Goal: Information Seeking & Learning: Learn about a topic

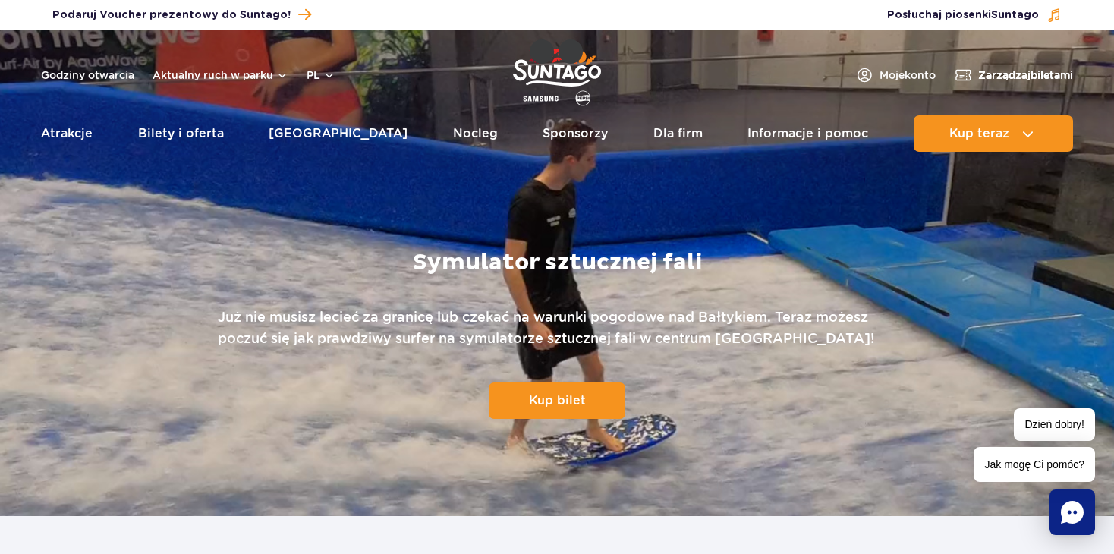
click at [1007, 73] on span "Zarządzaj biletami" at bounding box center [1025, 75] width 95 height 15
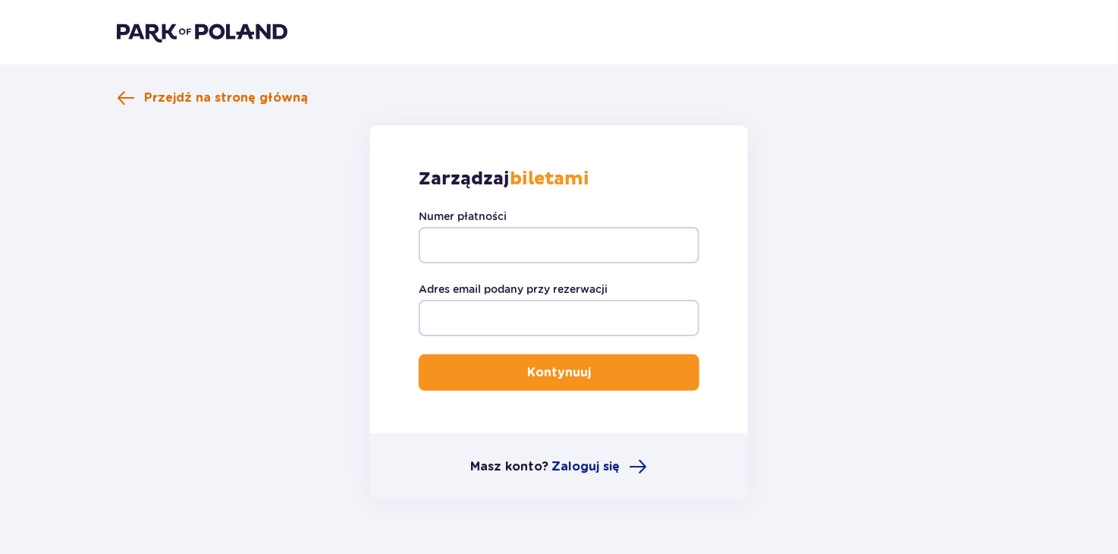
click at [117, 99] on span at bounding box center [126, 98] width 18 height 18
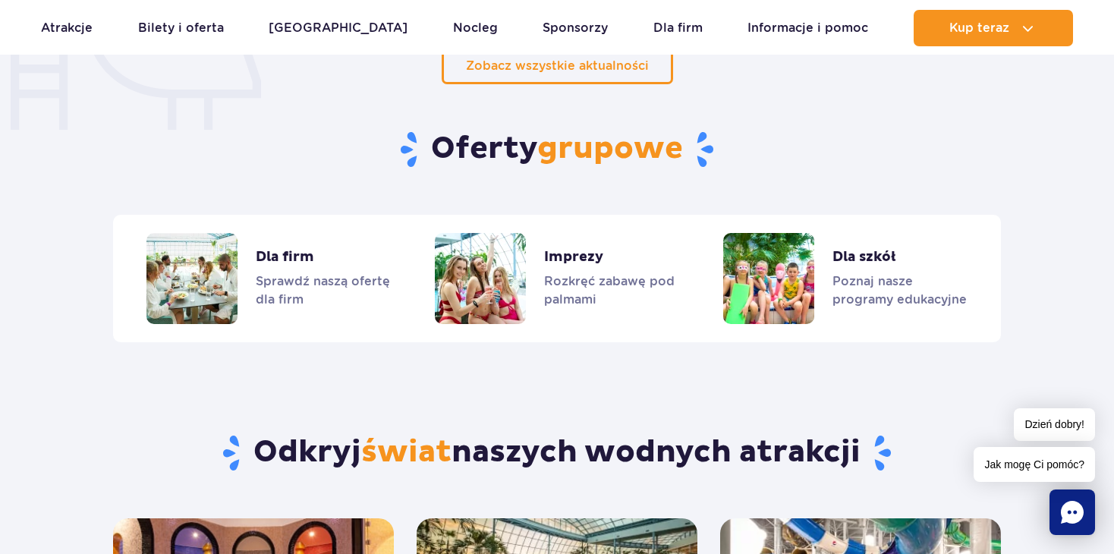
scroll to position [1214, 0]
click at [1026, 464] on span "Jak mogę Ci pomóc?" at bounding box center [1033, 464] width 121 height 35
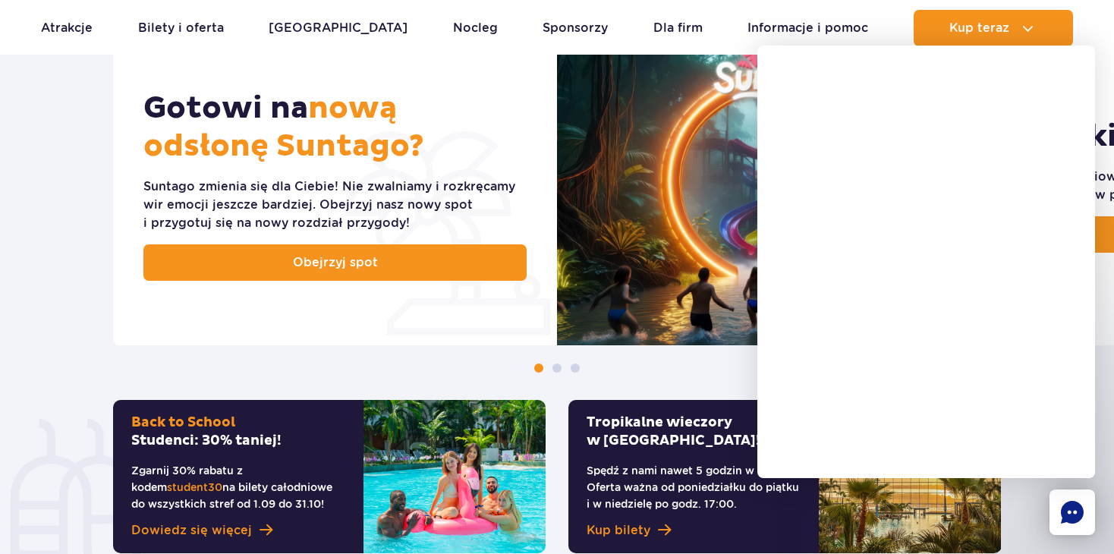
scroll to position [607, 0]
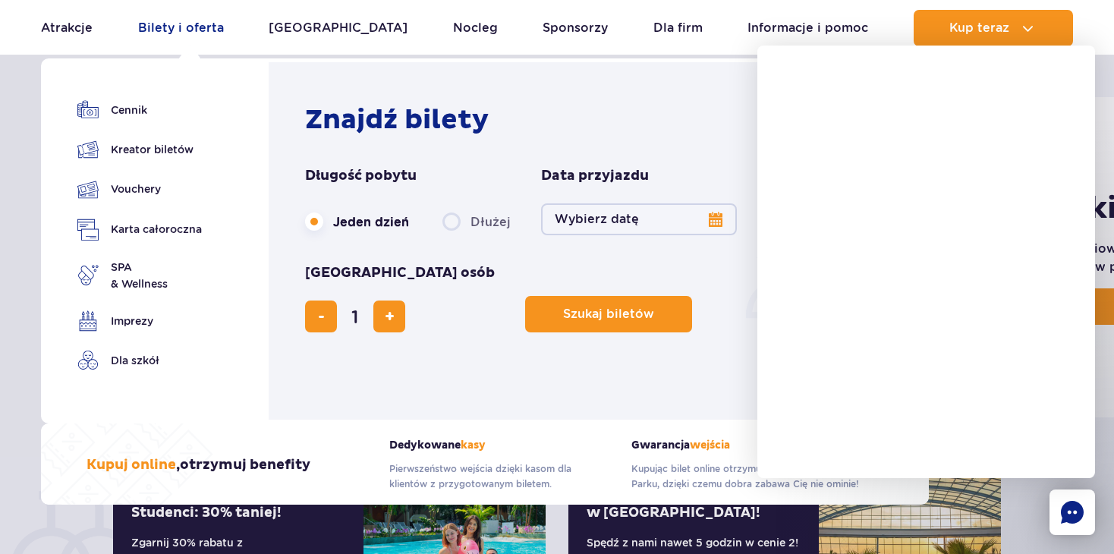
click at [169, 27] on link "Bilety i oferta" at bounding box center [181, 28] width 86 height 36
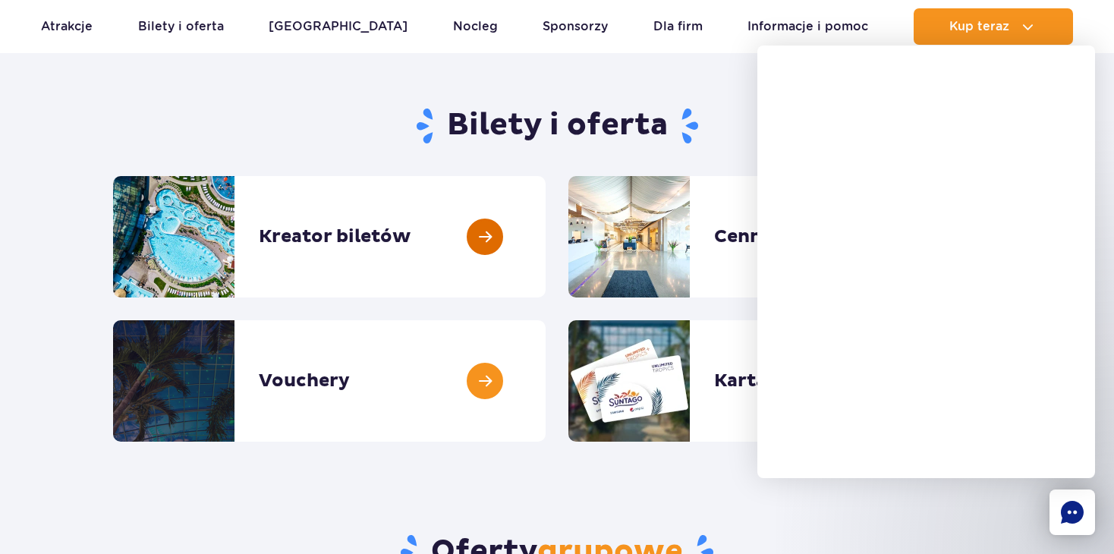
scroll to position [152, 0]
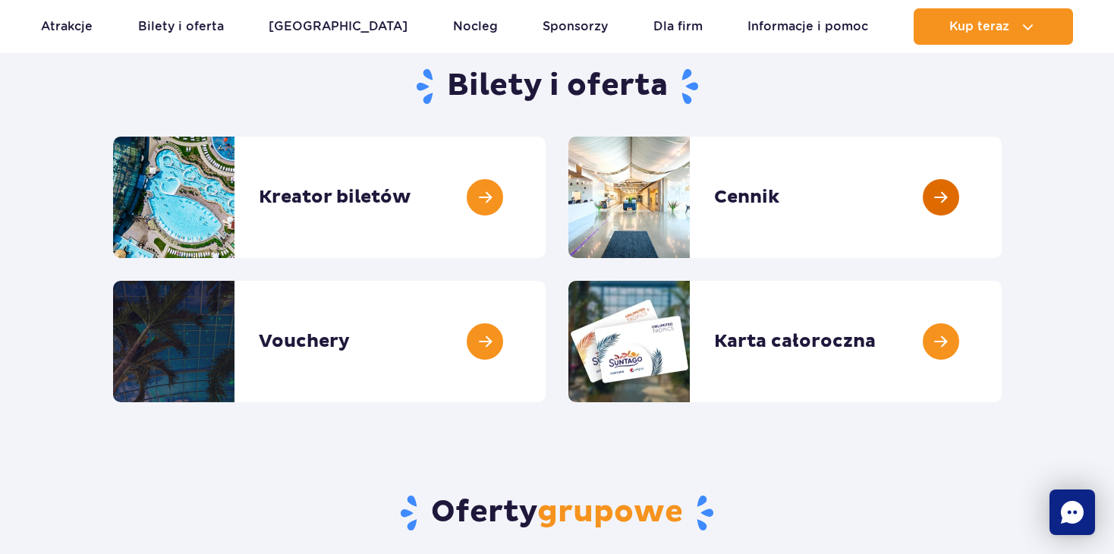
click at [1001, 197] on link at bounding box center [1001, 197] width 0 height 121
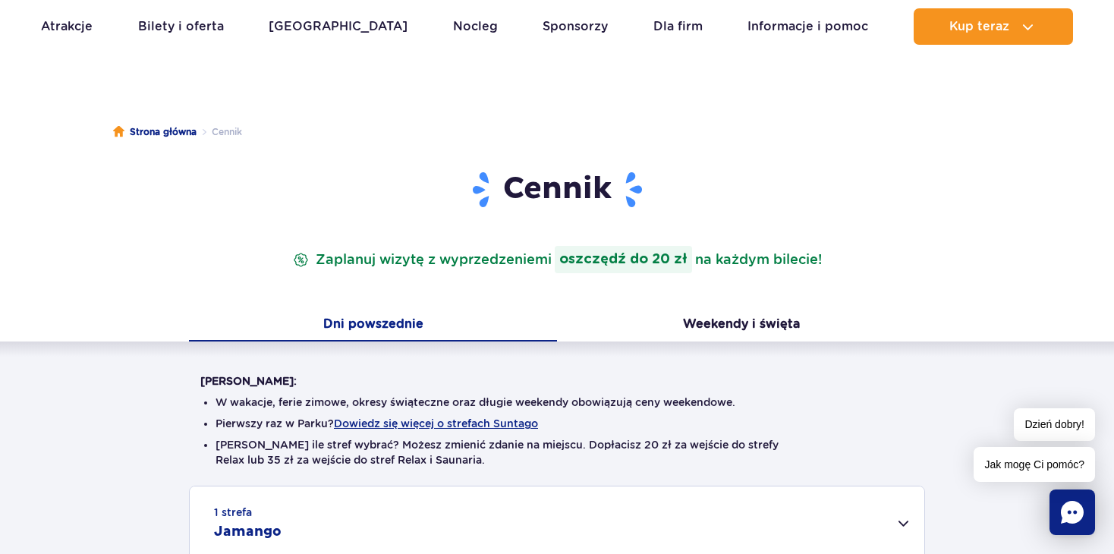
scroll to position [303, 0]
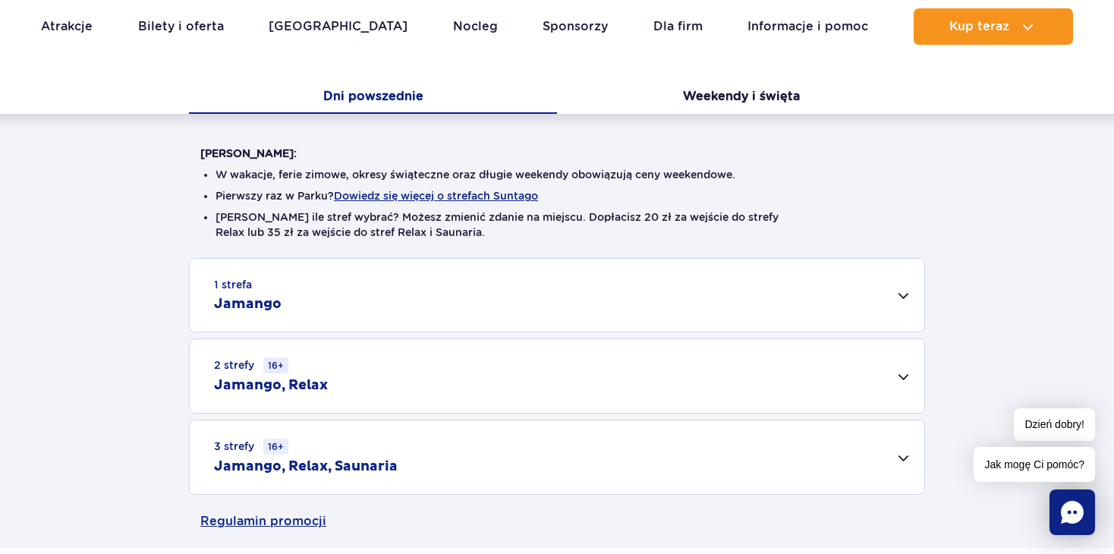
click at [903, 294] on div "1 strefa Jamango" at bounding box center [557, 295] width 734 height 73
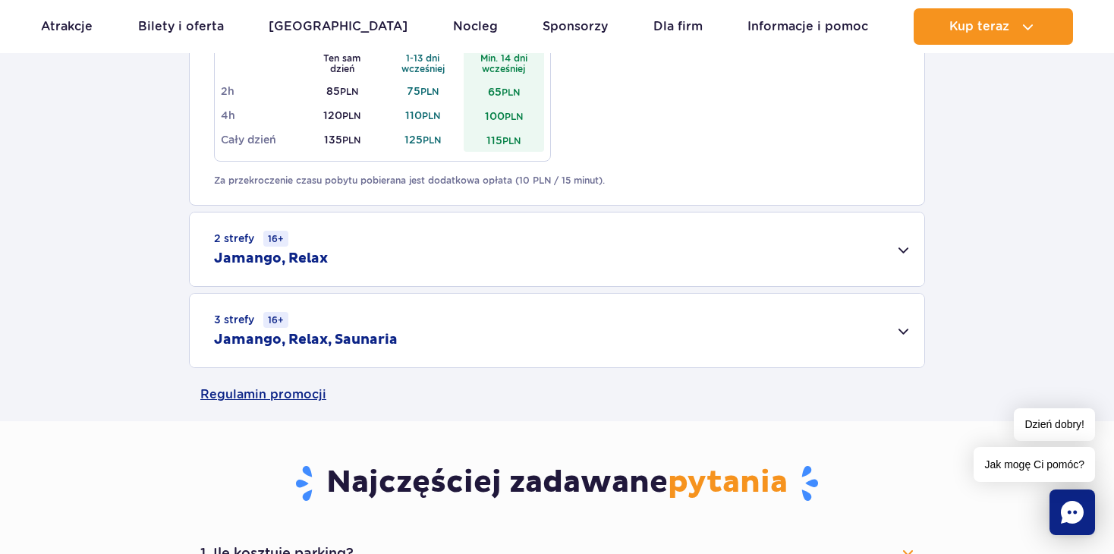
scroll to position [986, 0]
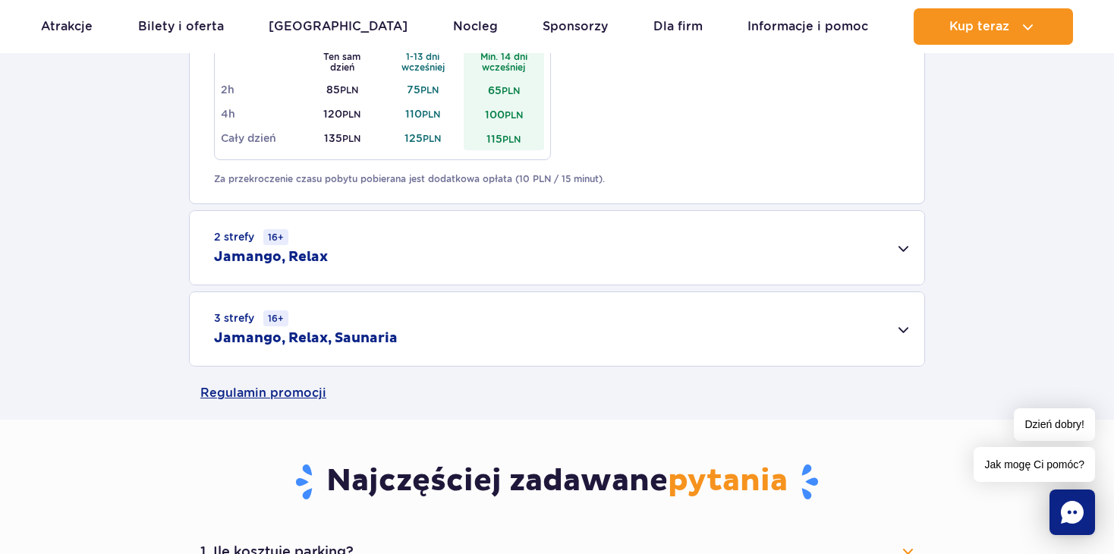
click at [908, 242] on div "2 strefy 16+ Jamango, Relax" at bounding box center [557, 248] width 734 height 74
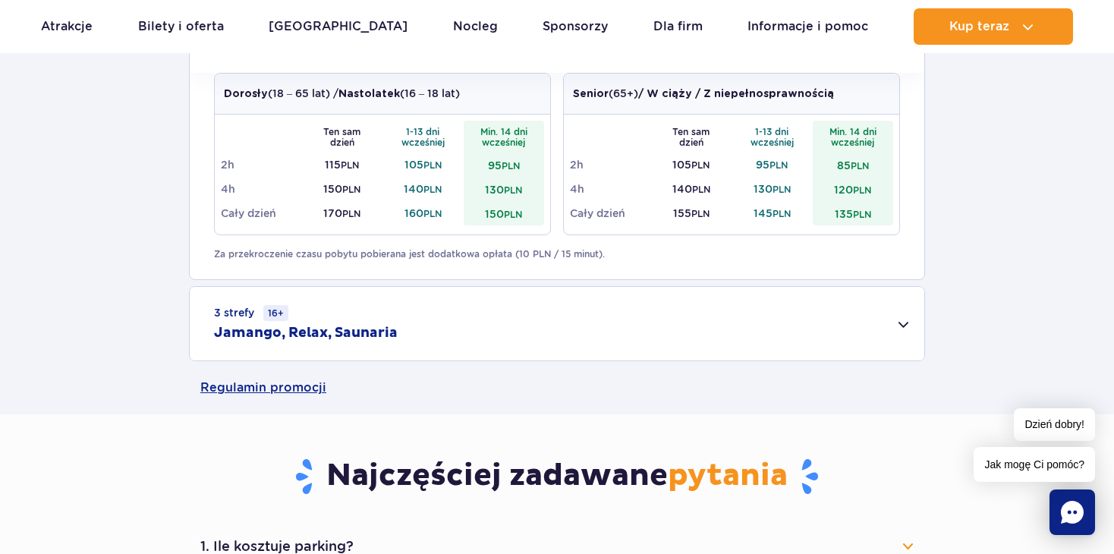
scroll to position [1214, 0]
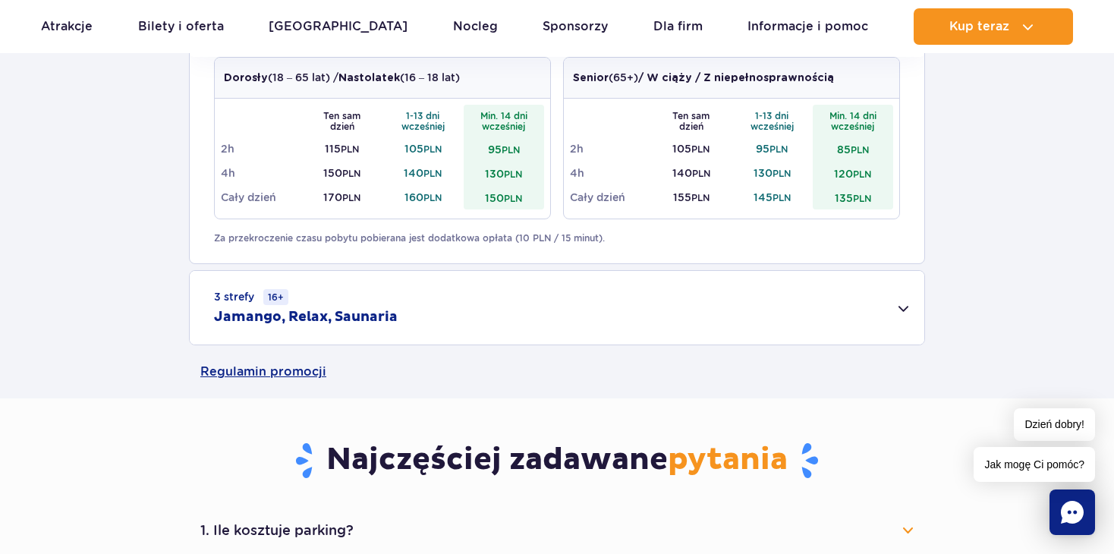
click at [904, 306] on div "3 strefy 16+ Jamango, Relax, Saunaria" at bounding box center [557, 308] width 734 height 74
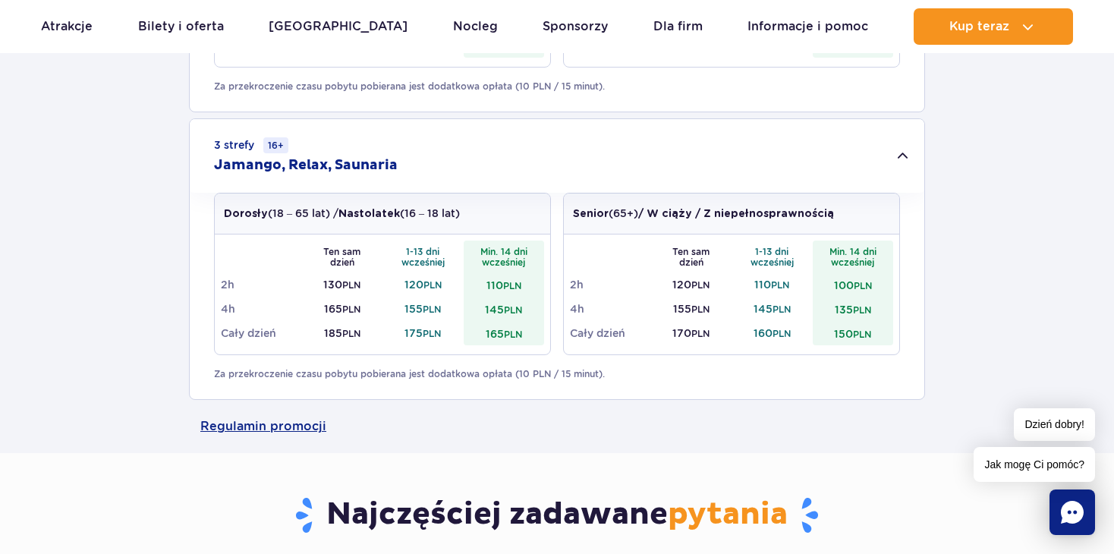
scroll to position [1669, 0]
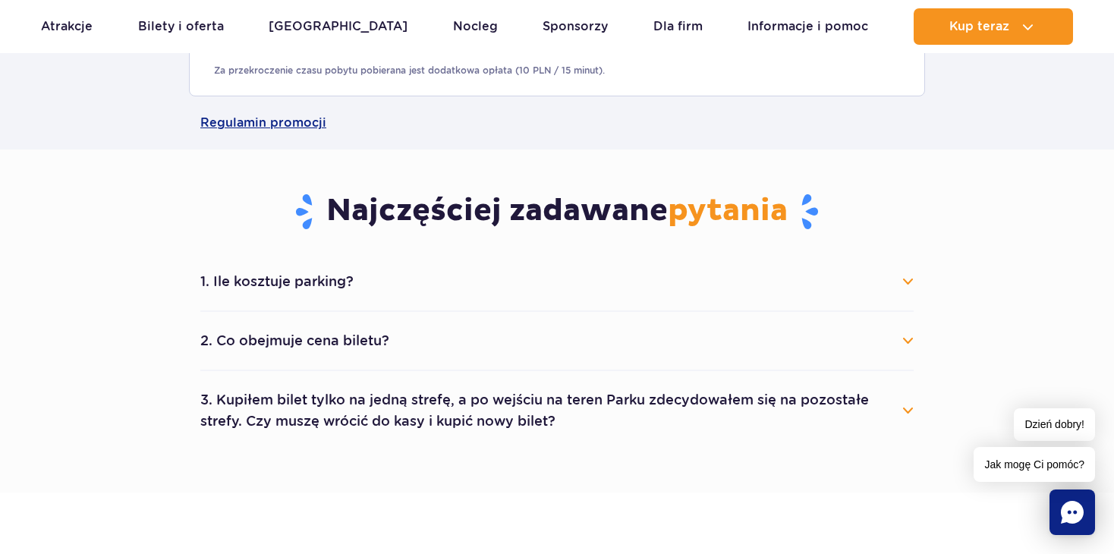
click at [901, 278] on button "1. Ile kosztuje parking?" at bounding box center [556, 281] width 713 height 33
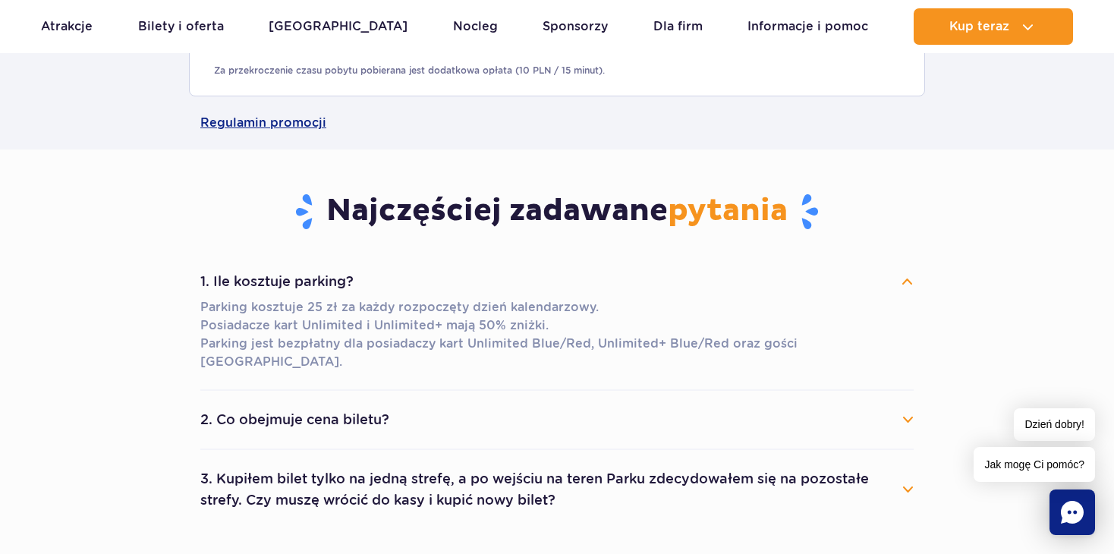
click at [907, 403] on button "2. Co obejmuje cena biletu?" at bounding box center [556, 419] width 713 height 33
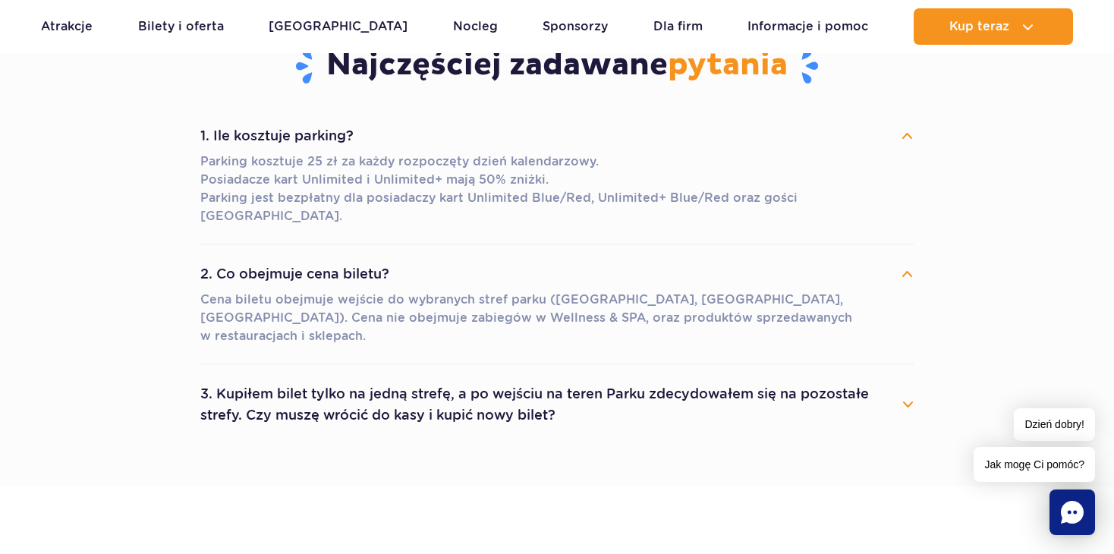
scroll to position [1821, 0]
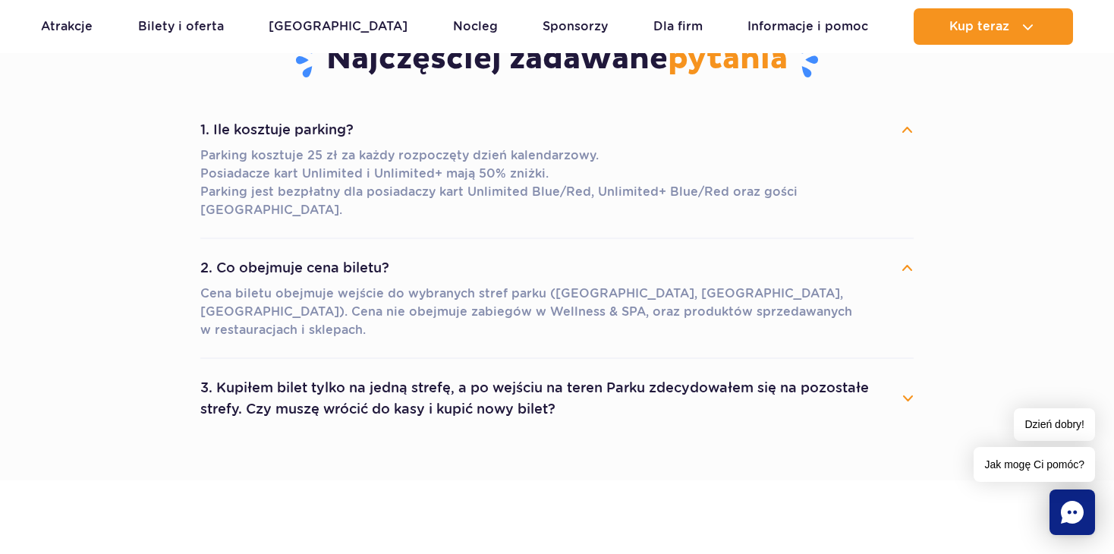
click at [907, 371] on button "3. Kupiłem bilet tylko na jedną strefę, a po wejściu na teren Parku zdecydowałe…" at bounding box center [556, 398] width 713 height 55
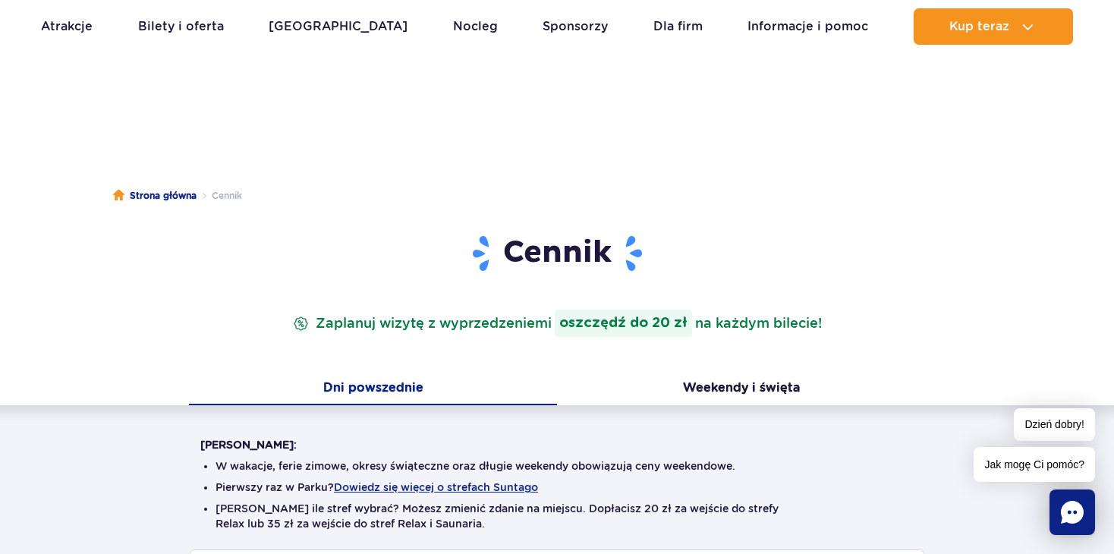
scroll to position [0, 0]
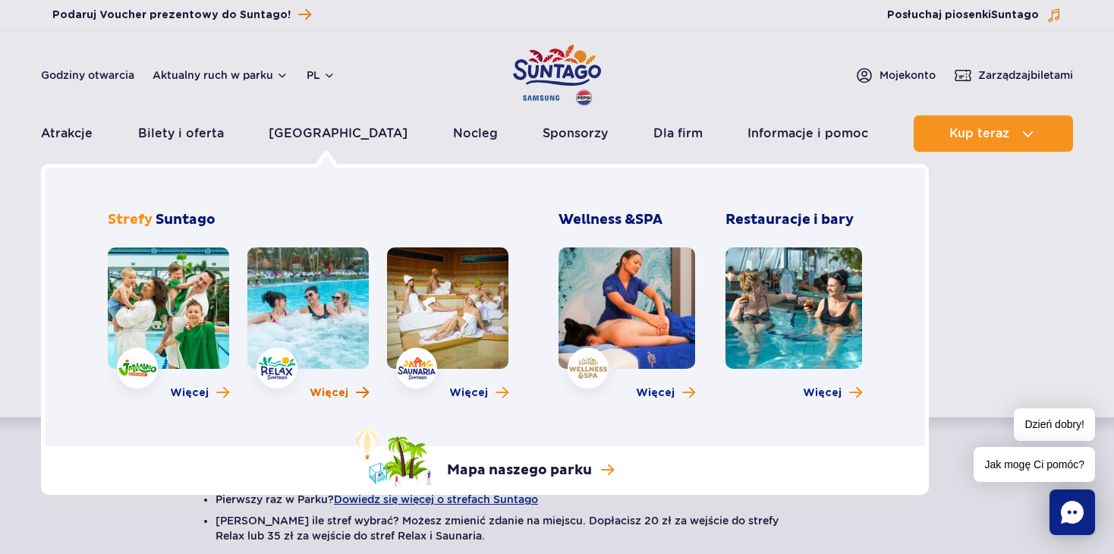
click at [318, 390] on span "Więcej" at bounding box center [329, 392] width 39 height 15
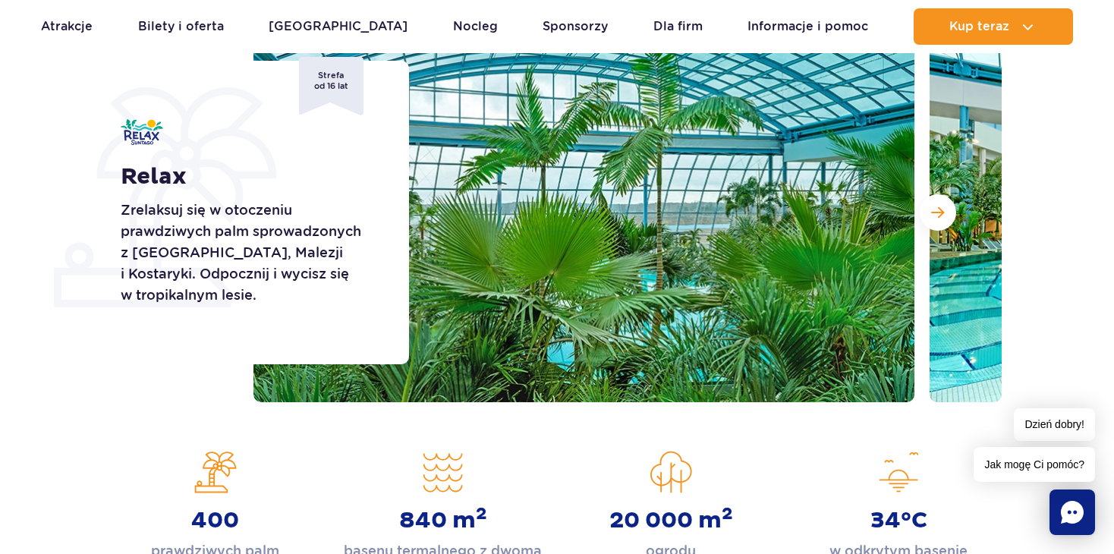
scroll to position [228, 0]
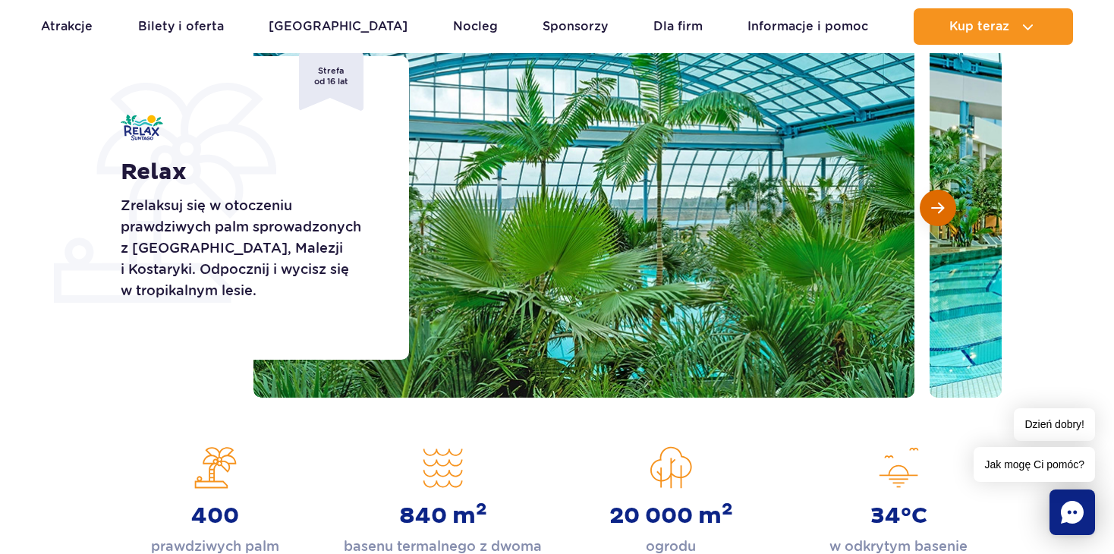
click at [940, 212] on span "Następny slajd" at bounding box center [937, 208] width 13 height 14
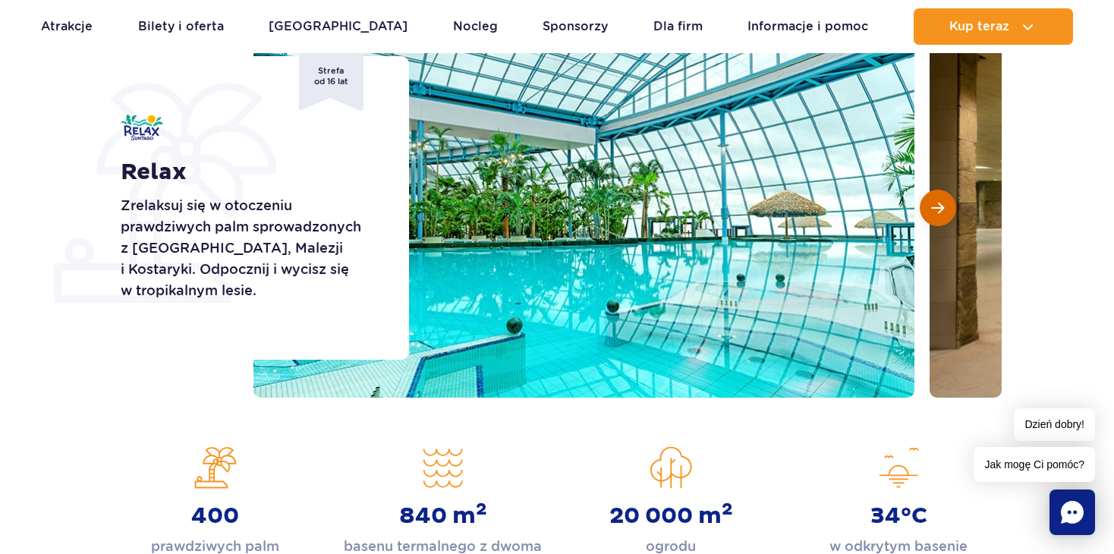
click at [940, 212] on span "Następny slajd" at bounding box center [937, 208] width 13 height 14
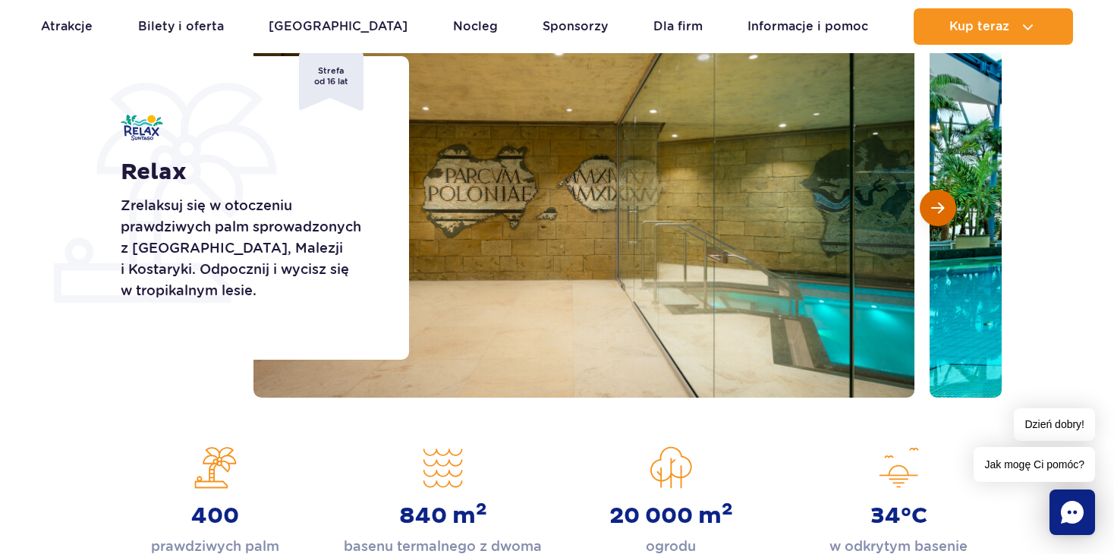
click at [940, 212] on span "Następny slajd" at bounding box center [937, 208] width 13 height 14
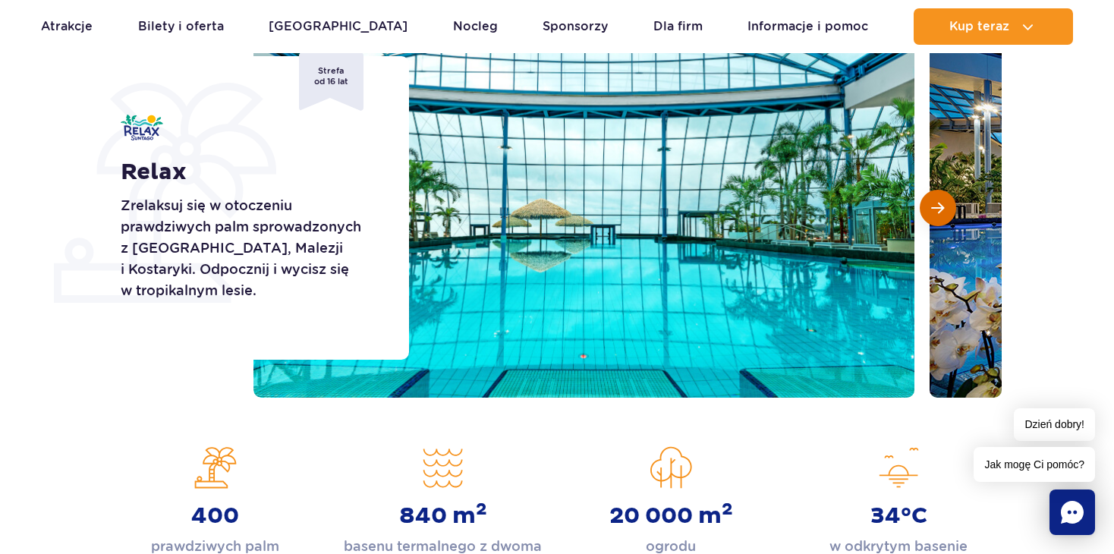
click at [940, 212] on span "Następny slajd" at bounding box center [937, 208] width 13 height 14
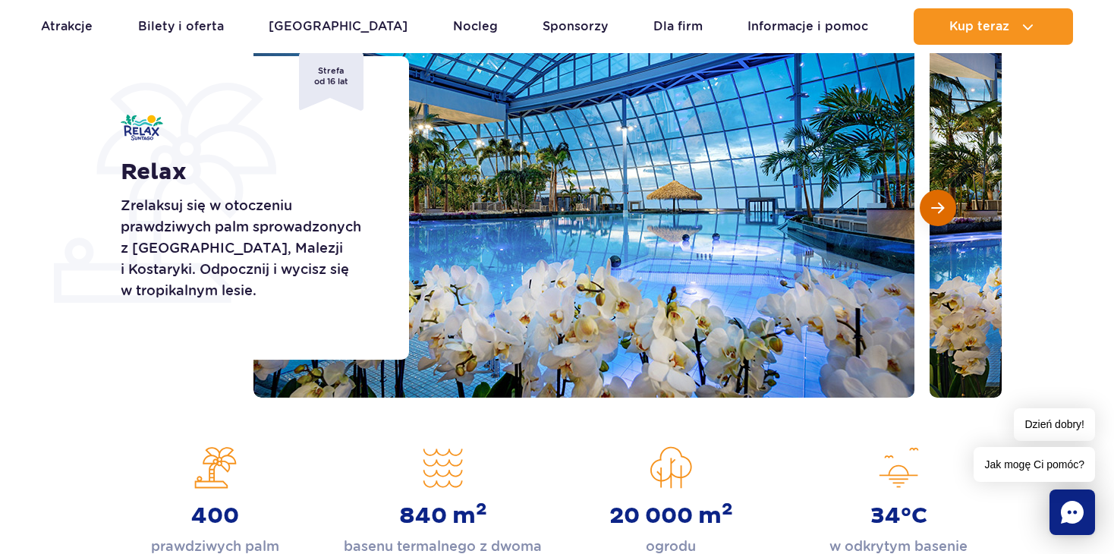
click at [940, 212] on span "Następny slajd" at bounding box center [937, 208] width 13 height 14
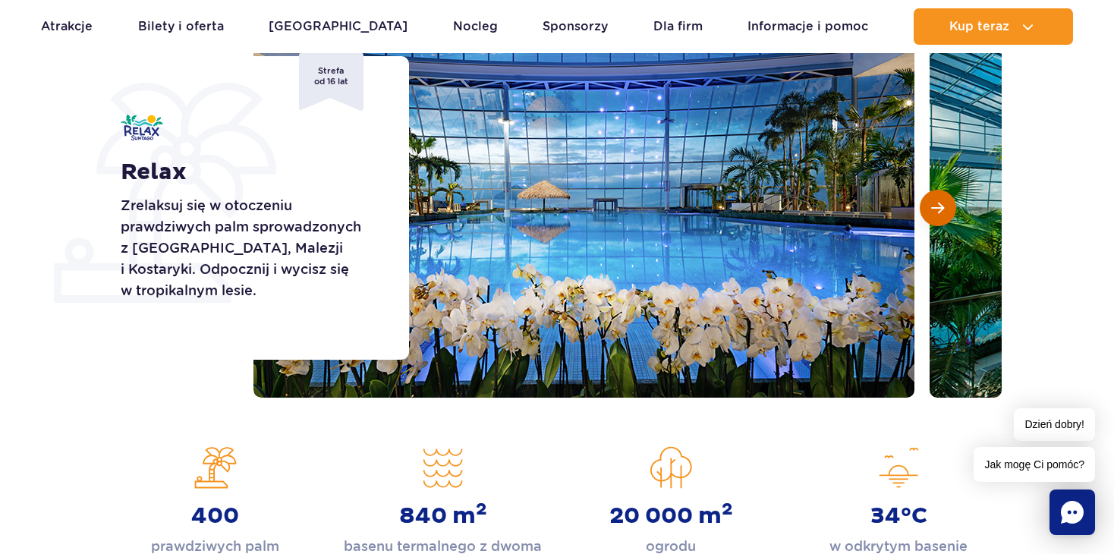
click at [940, 212] on span "Następny slajd" at bounding box center [937, 208] width 13 height 14
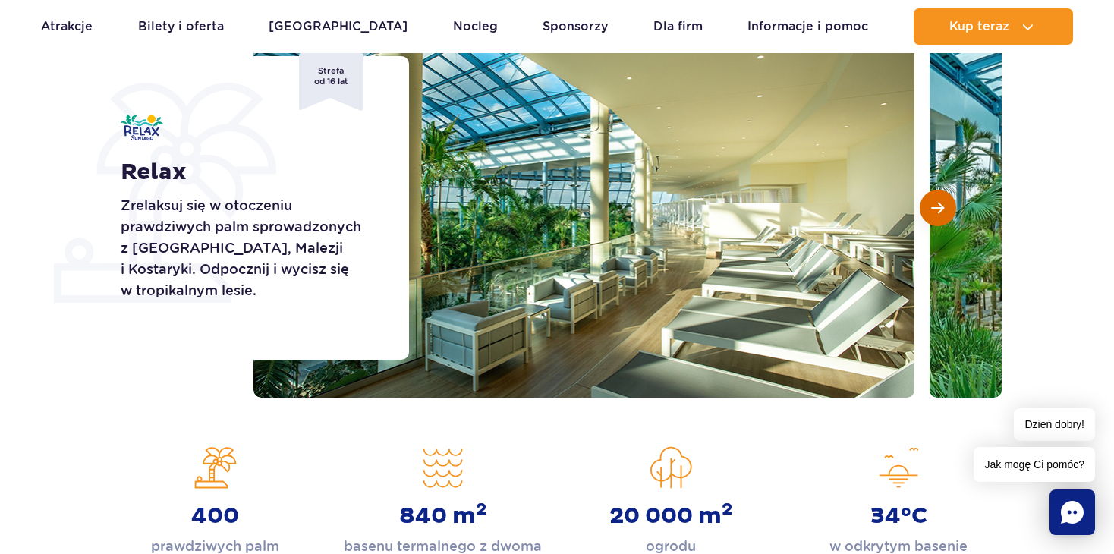
click at [940, 212] on span "Następny slajd" at bounding box center [937, 208] width 13 height 14
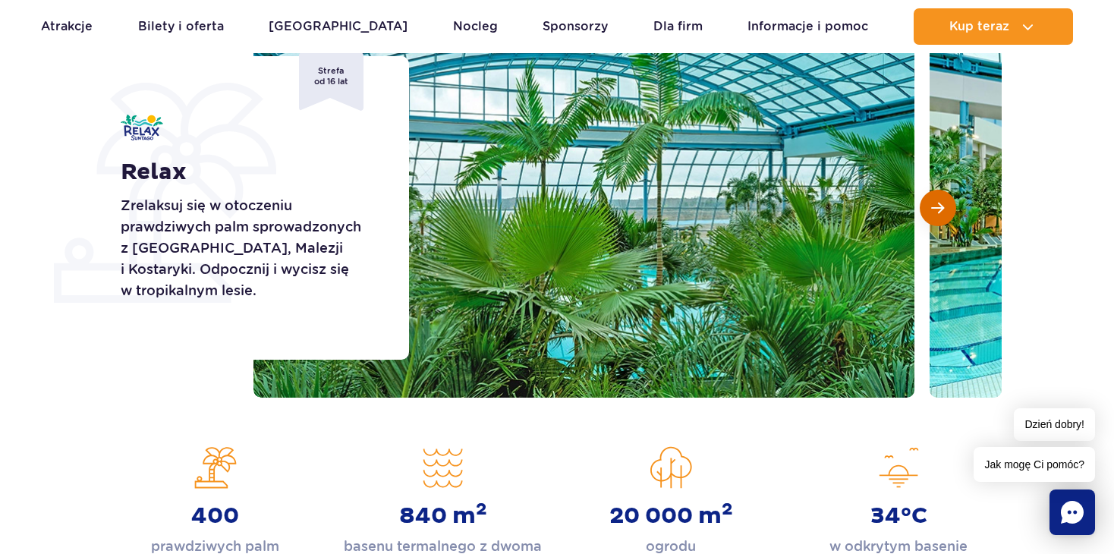
click at [940, 212] on span "Następny slajd" at bounding box center [937, 208] width 13 height 14
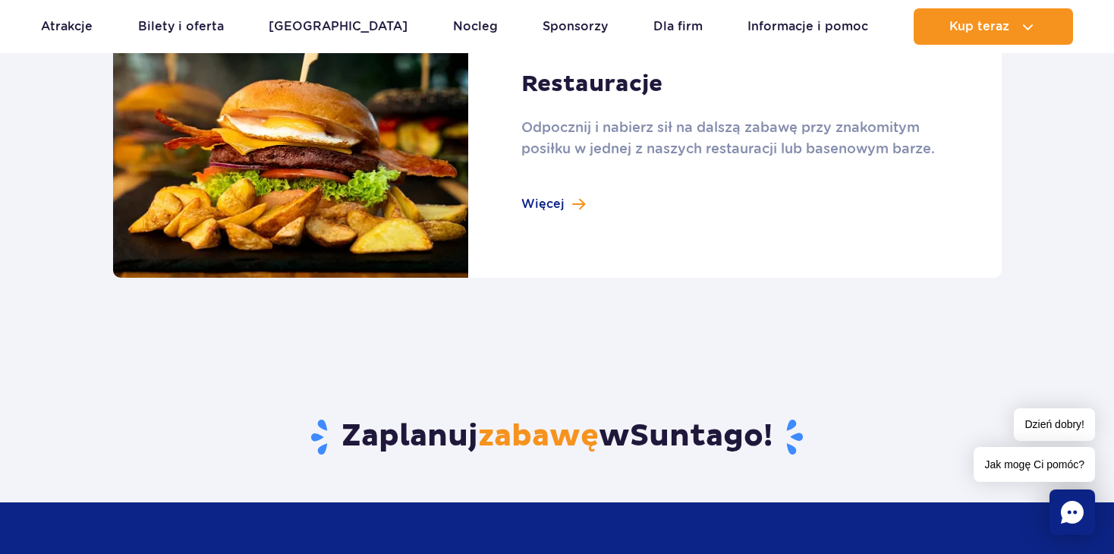
scroll to position [1745, 0]
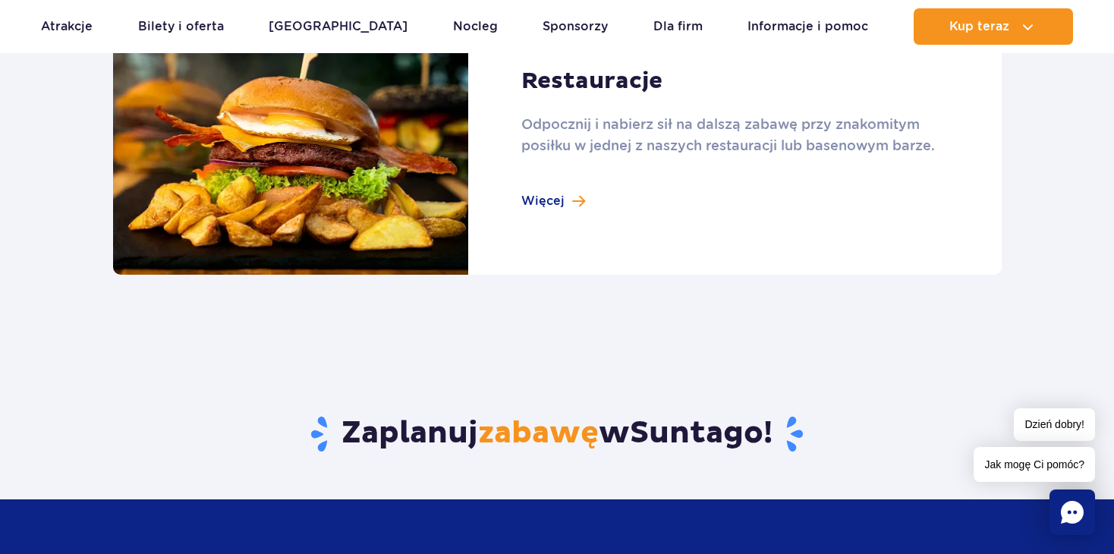
click at [548, 200] on link at bounding box center [557, 139] width 888 height 272
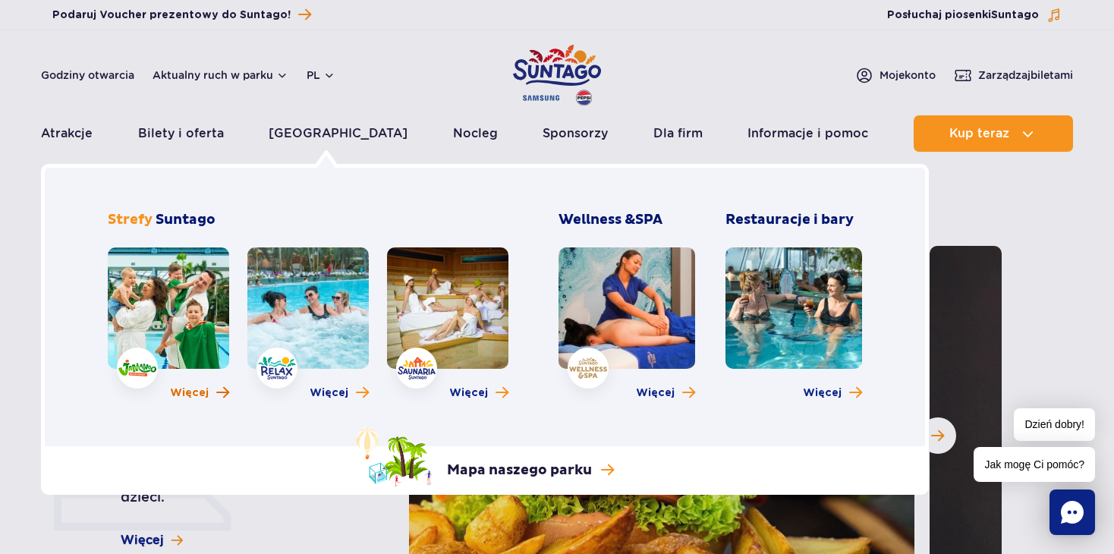
click at [187, 395] on span "Więcej" at bounding box center [189, 392] width 39 height 15
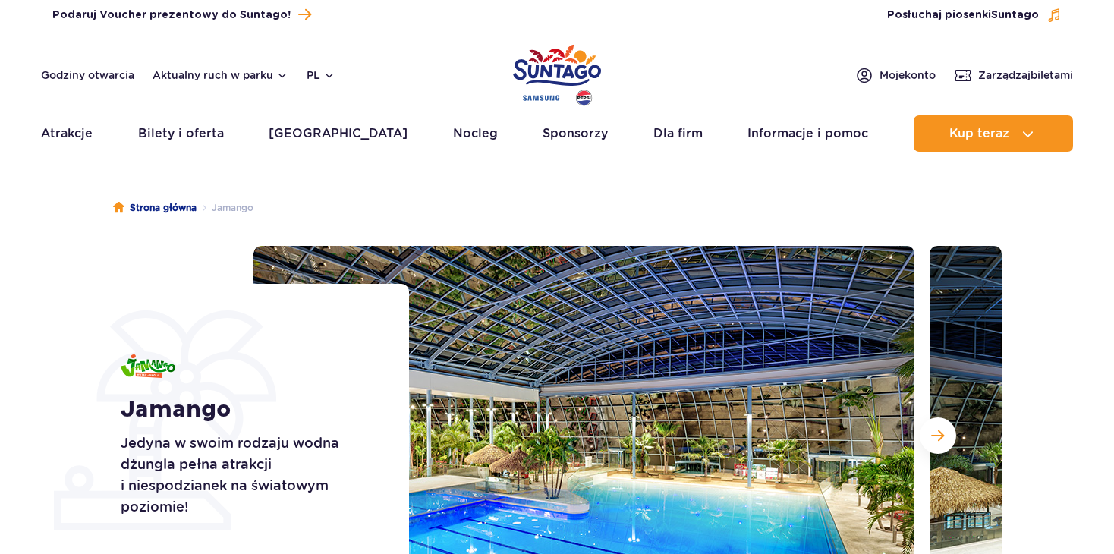
scroll to position [152, 0]
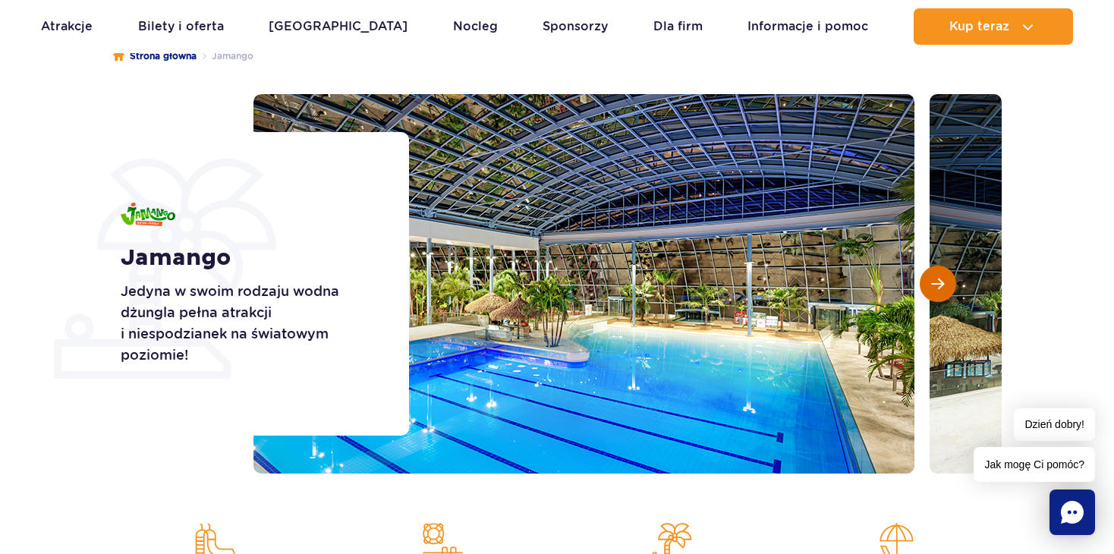
click at [940, 291] on button "Następny slajd" at bounding box center [937, 284] width 36 height 36
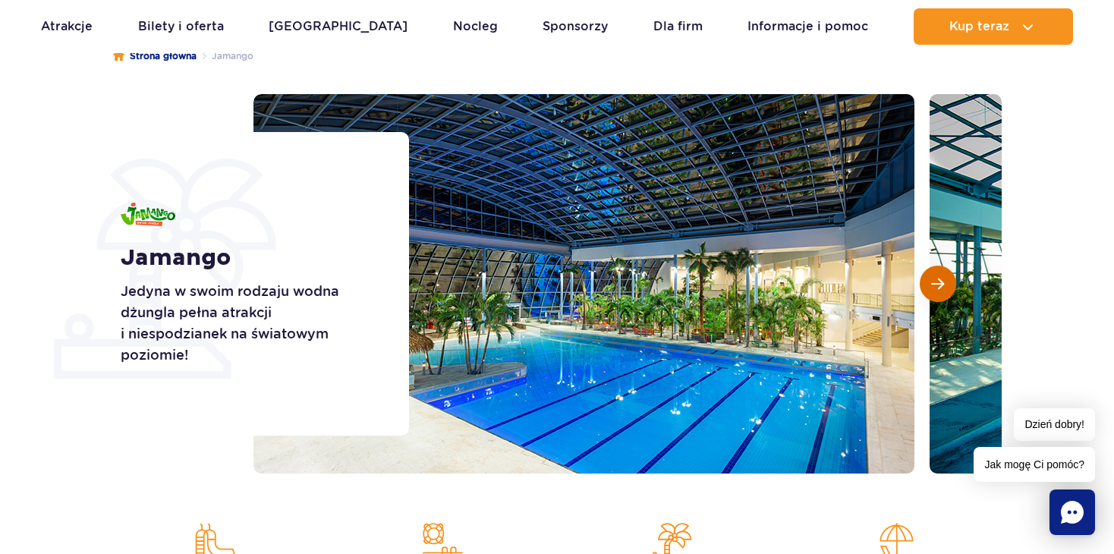
click at [940, 291] on button "Następny slajd" at bounding box center [937, 284] width 36 height 36
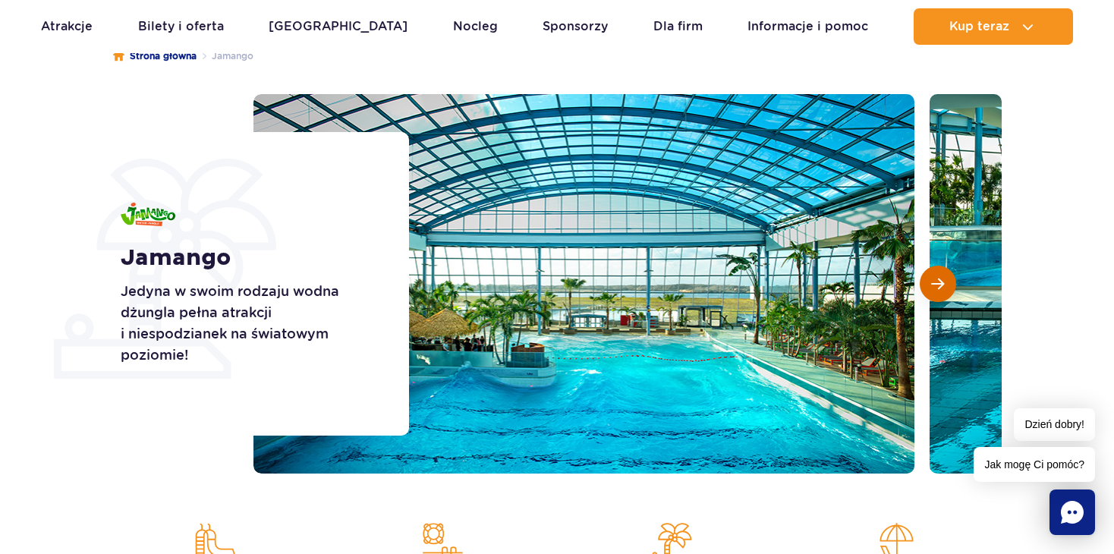
click at [940, 291] on button "Następny slajd" at bounding box center [937, 284] width 36 height 36
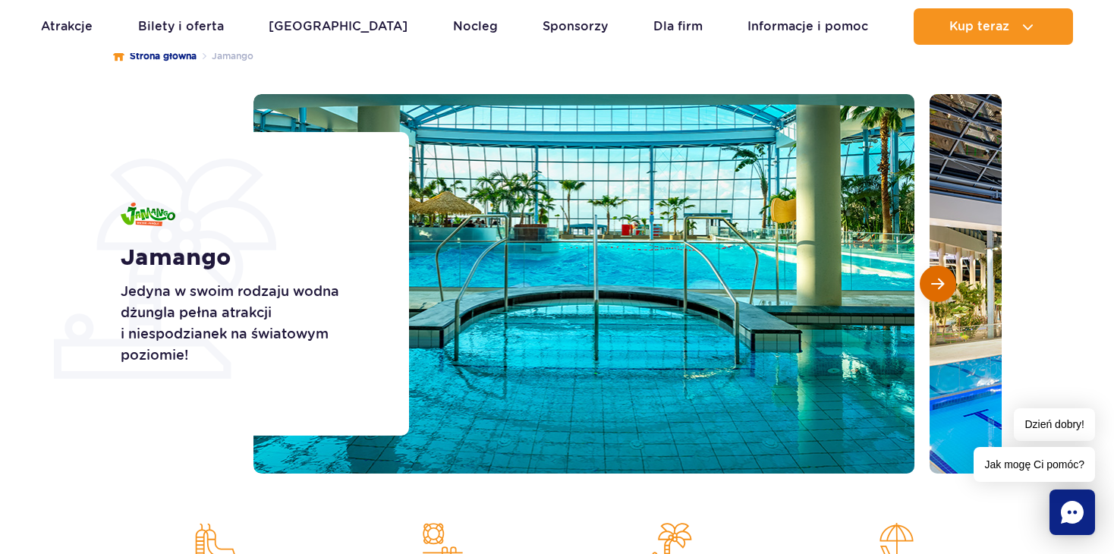
click at [940, 291] on button "Następny slajd" at bounding box center [937, 284] width 36 height 36
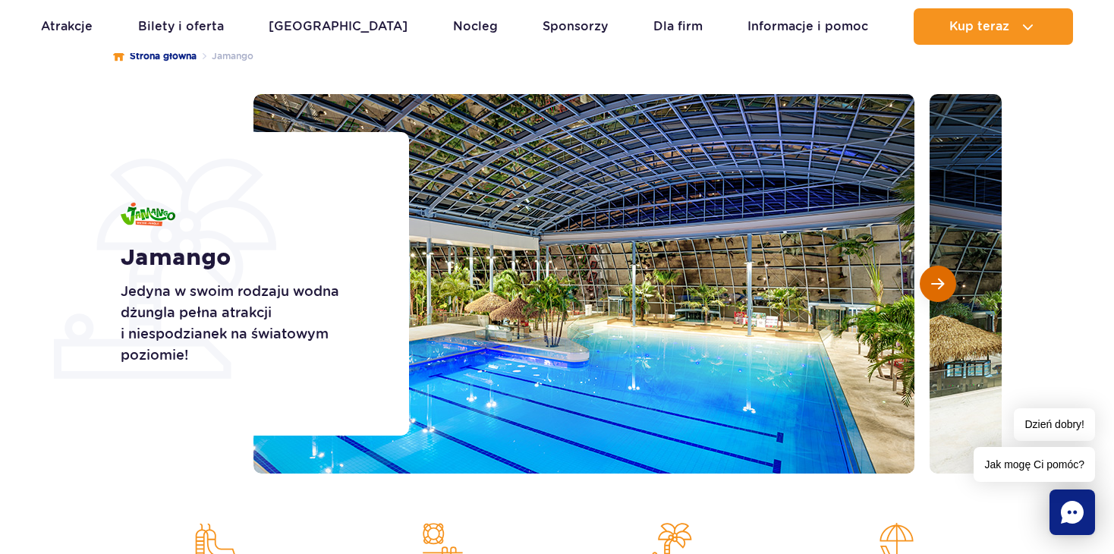
click at [940, 291] on button "Następny slajd" at bounding box center [937, 284] width 36 height 36
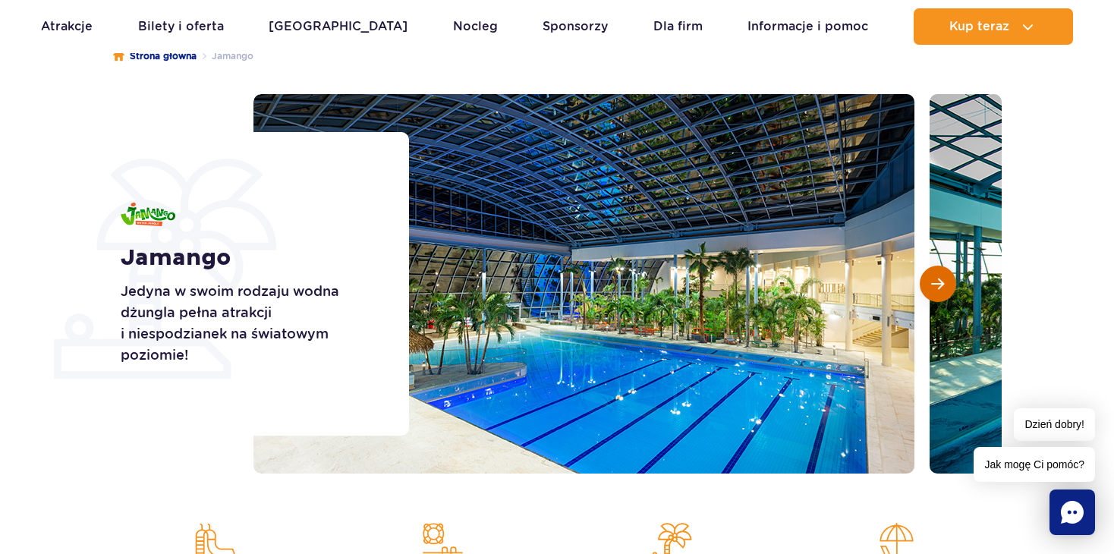
click at [940, 291] on button "Następny slajd" at bounding box center [937, 284] width 36 height 36
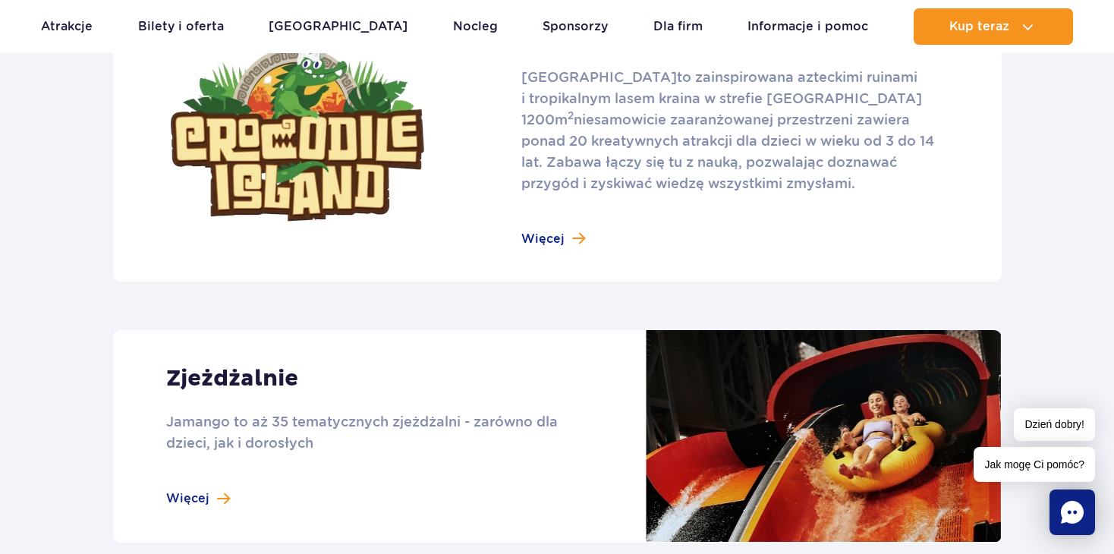
scroll to position [1138, 0]
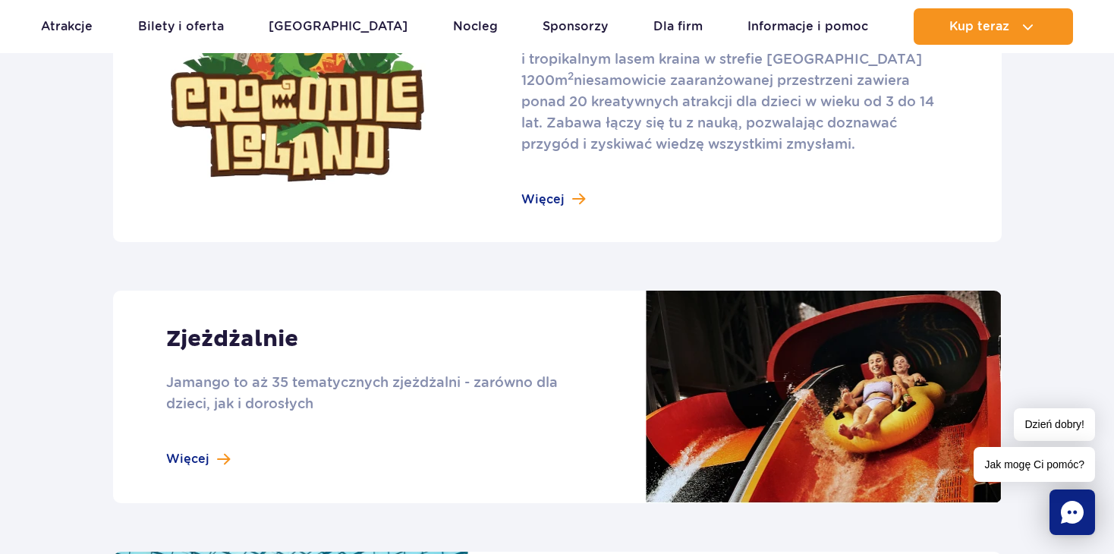
click at [564, 194] on link at bounding box center [557, 94] width 888 height 295
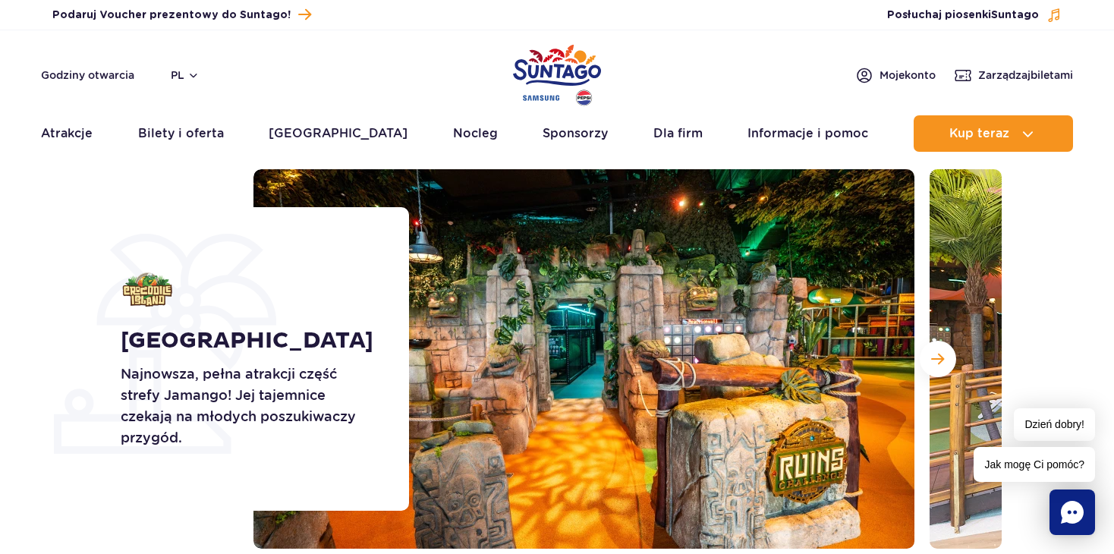
scroll to position [76, 0]
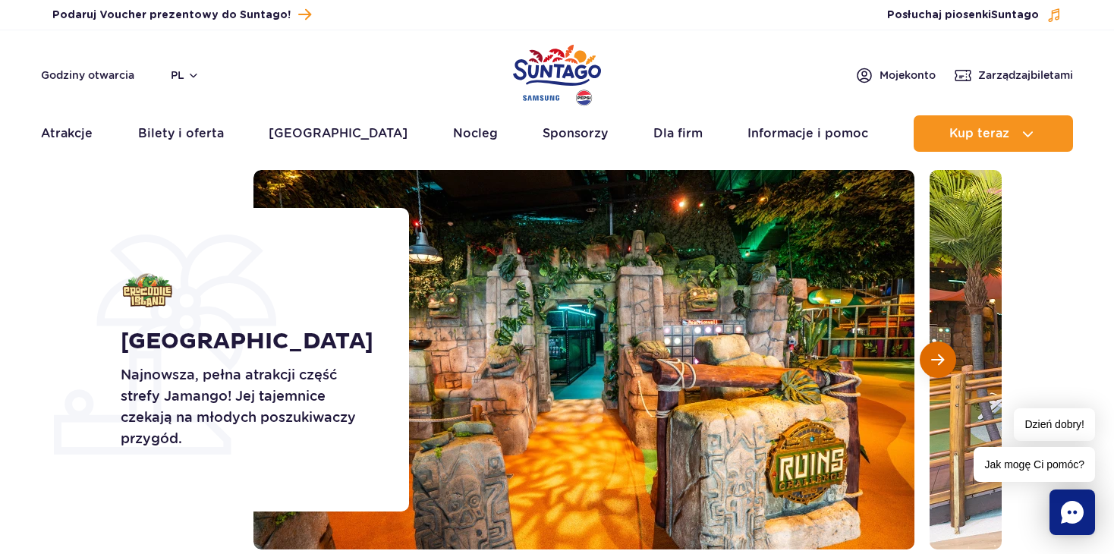
click at [932, 363] on span "Następny slajd" at bounding box center [937, 360] width 13 height 14
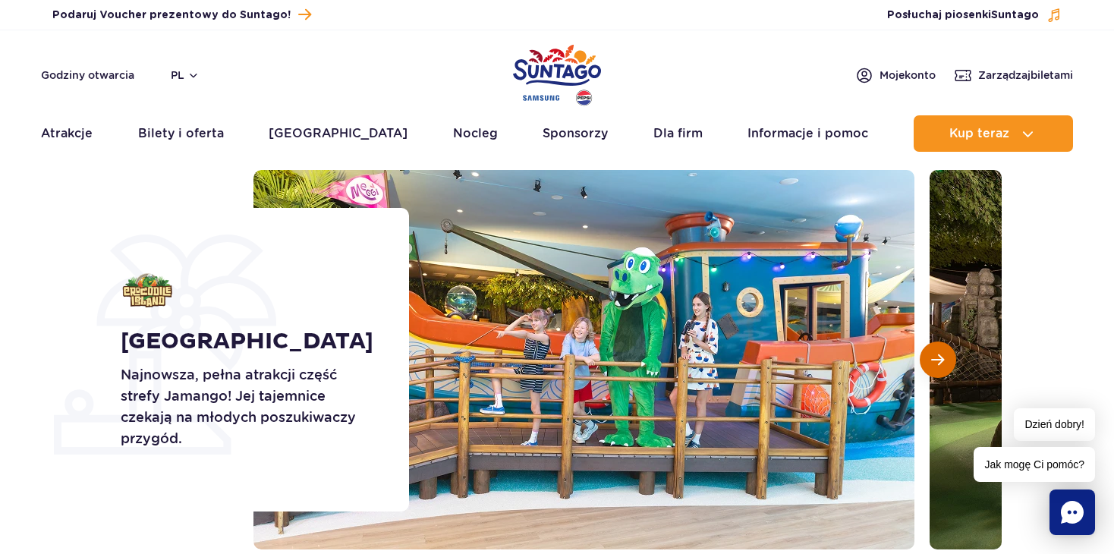
click at [940, 353] on span "Następny slajd" at bounding box center [937, 360] width 13 height 14
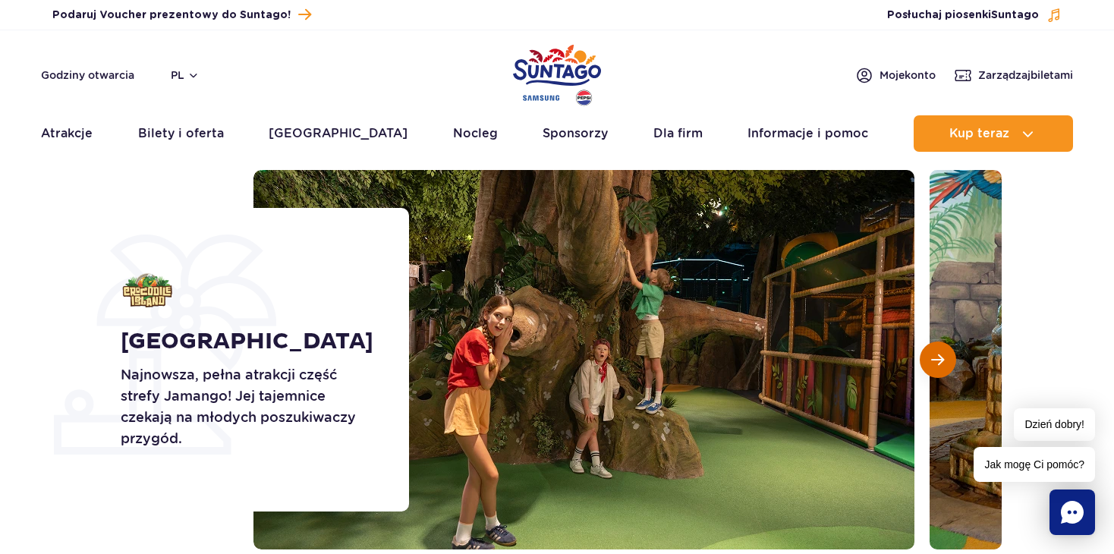
click at [940, 353] on span "Następny slajd" at bounding box center [937, 360] width 13 height 14
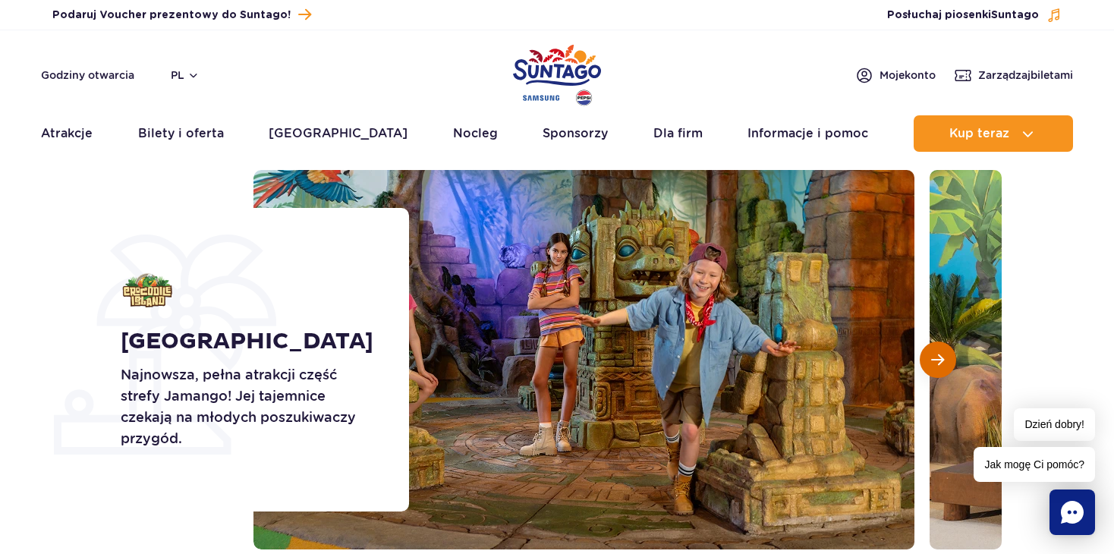
click at [938, 354] on span "Następny slajd" at bounding box center [937, 360] width 13 height 14
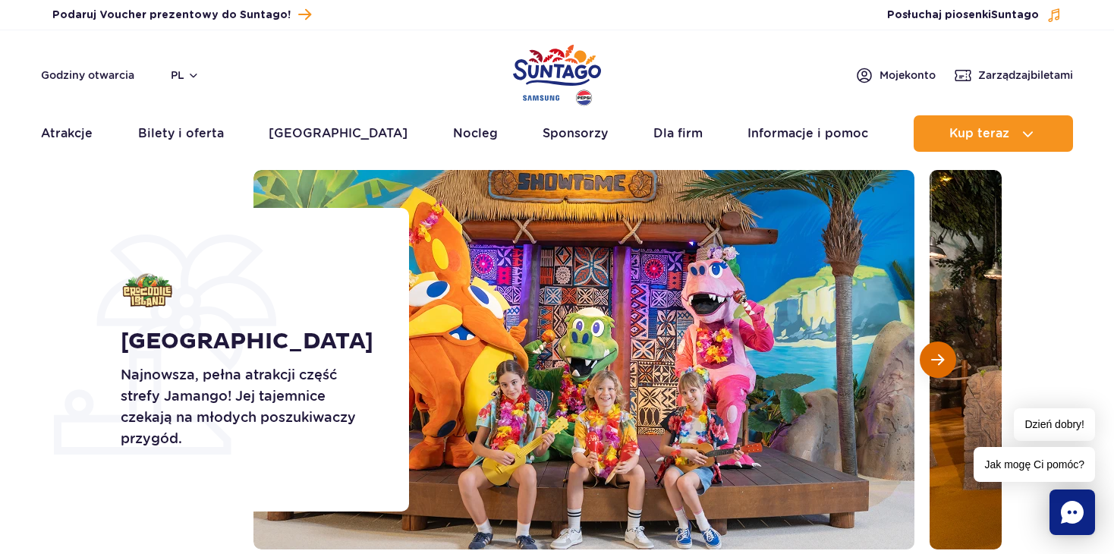
click at [937, 354] on span "Następny slajd" at bounding box center [937, 360] width 13 height 14
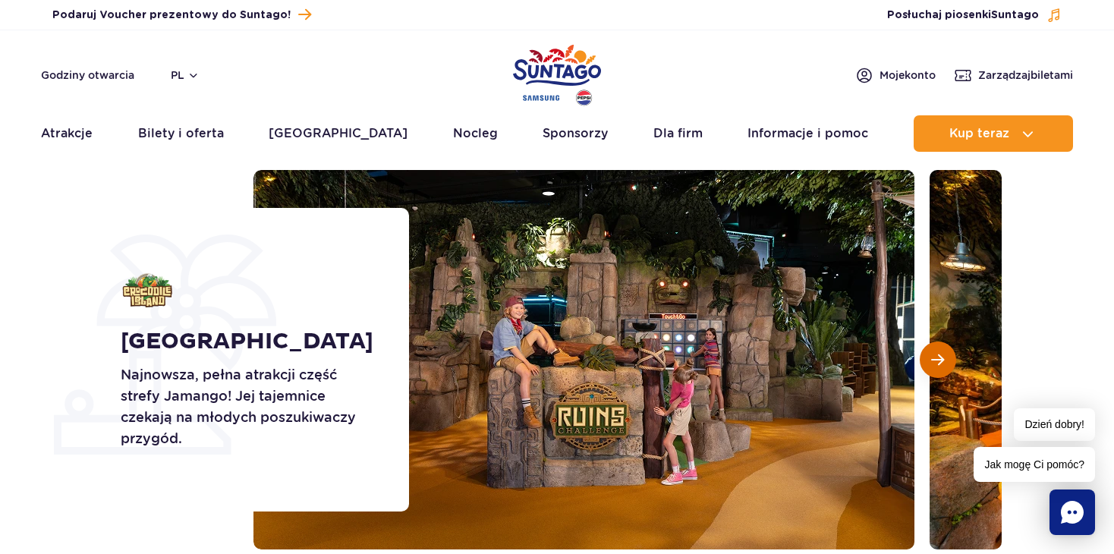
click at [937, 354] on span "Następny slajd" at bounding box center [937, 360] width 13 height 14
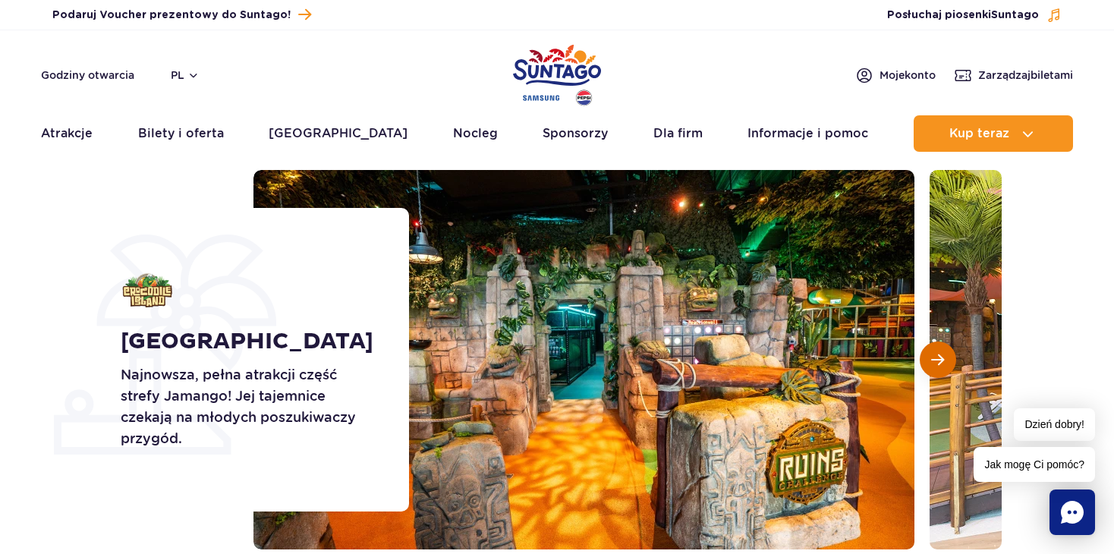
click at [937, 354] on span "Następny slajd" at bounding box center [937, 360] width 13 height 14
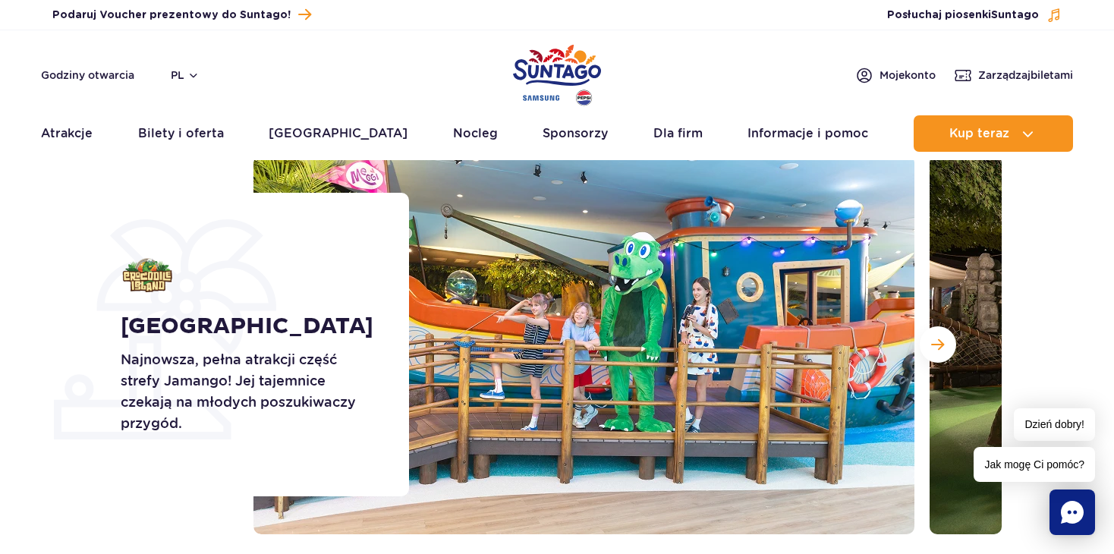
scroll to position [0, 0]
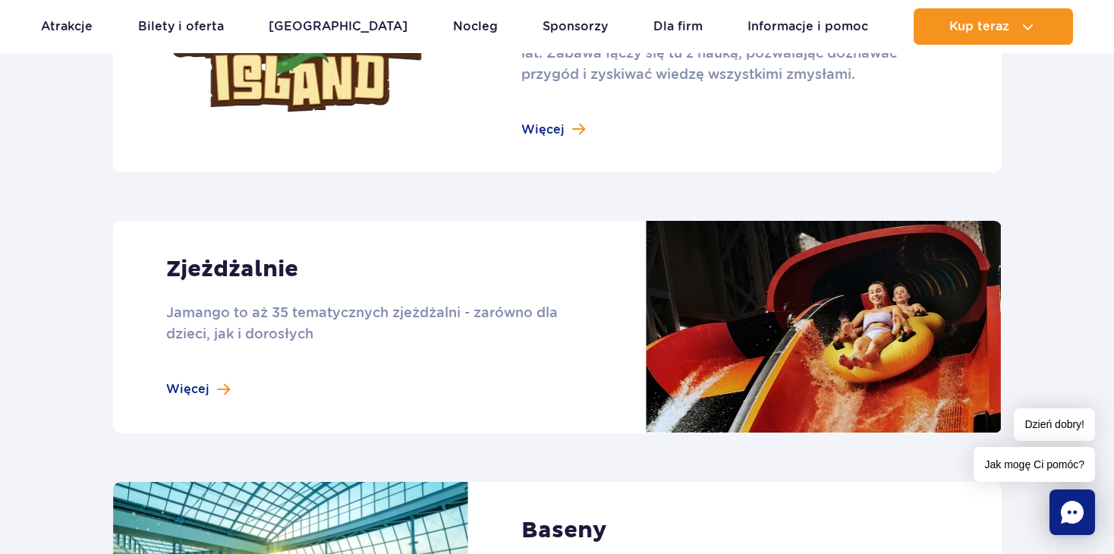
scroll to position [1214, 0]
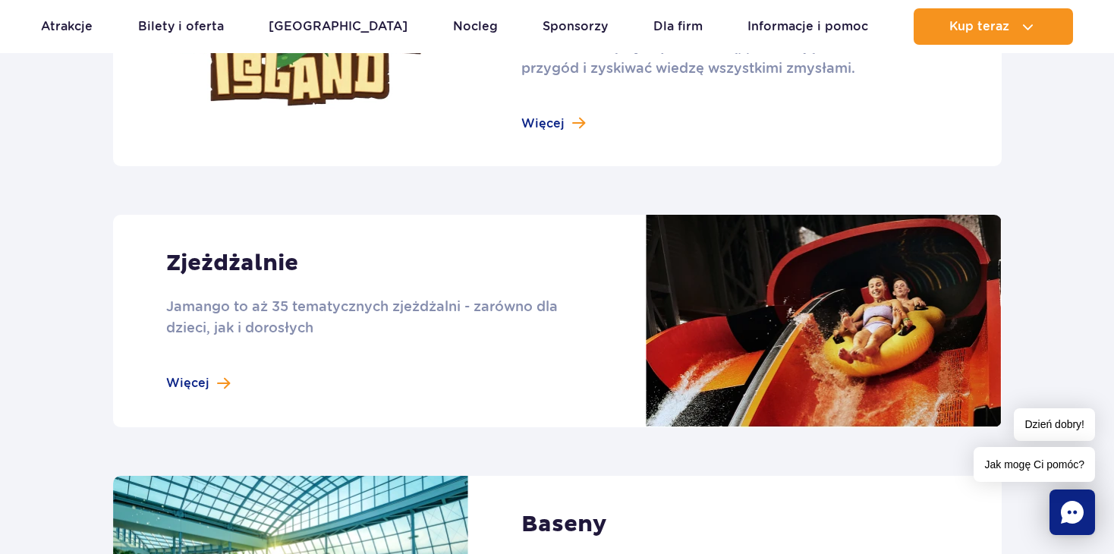
click at [185, 380] on link at bounding box center [557, 321] width 888 height 212
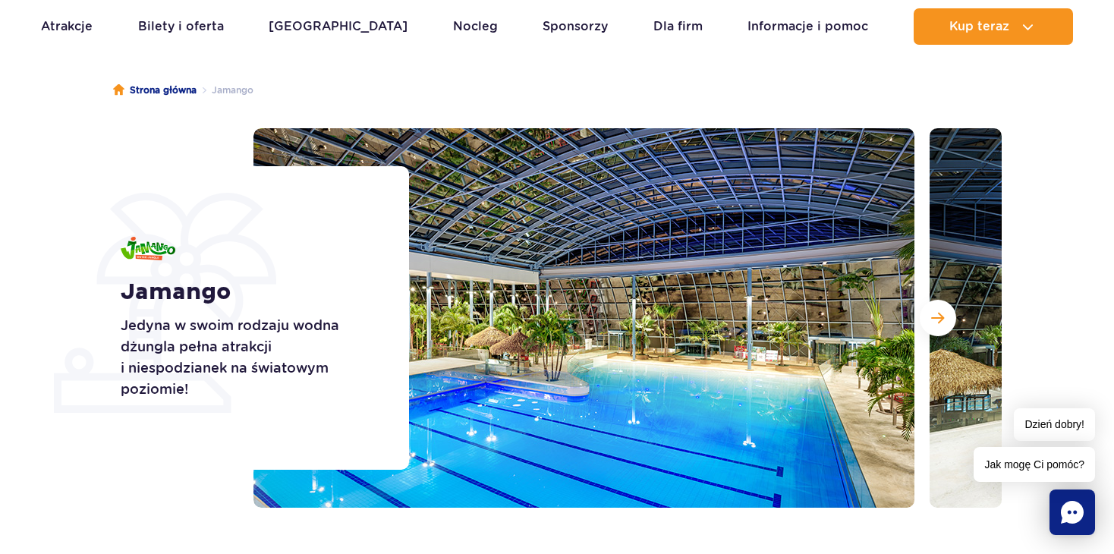
scroll to position [0, 0]
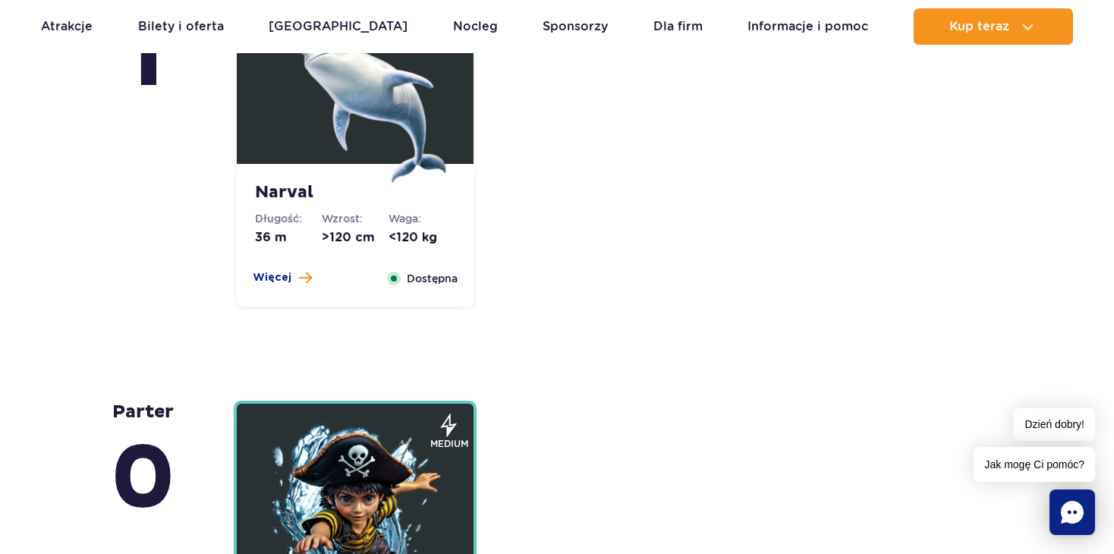
scroll to position [3338, 0]
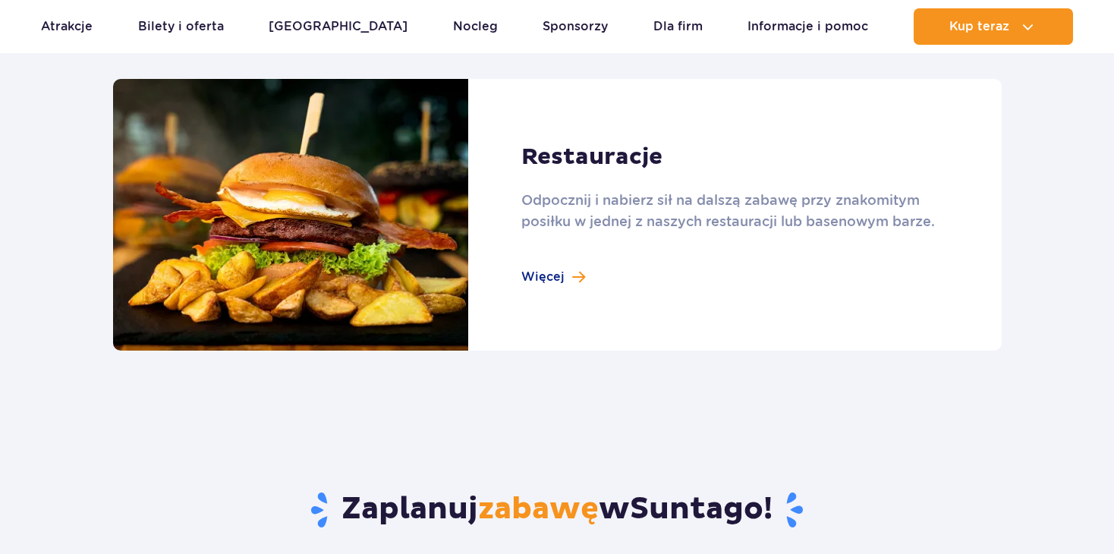
scroll to position [1745, 0]
